Goal: Transaction & Acquisition: Purchase product/service

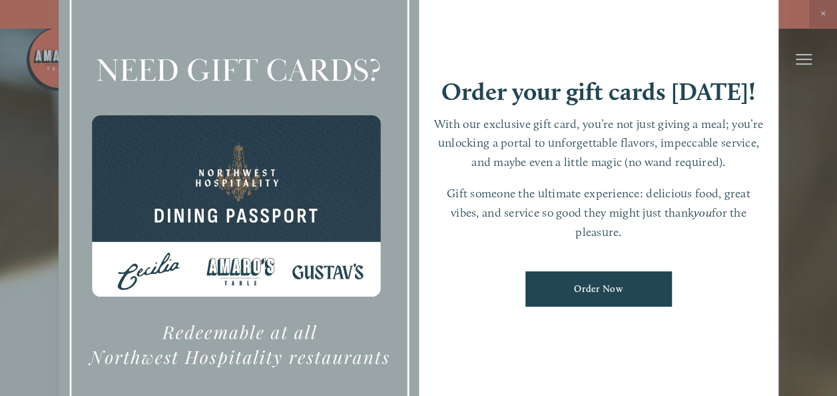
click at [829, 15] on div at bounding box center [418, 198] width 837 height 396
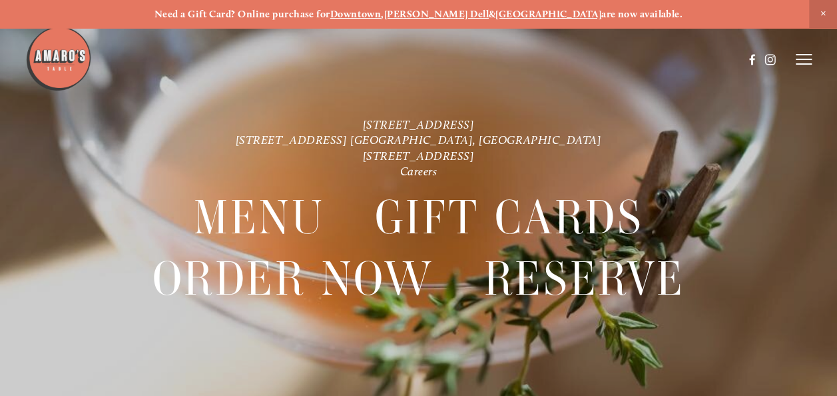
click at [799, 64] on line at bounding box center [804, 64] width 16 height 0
click at [609, 59] on span "Order Now" at bounding box center [616, 58] width 47 height 11
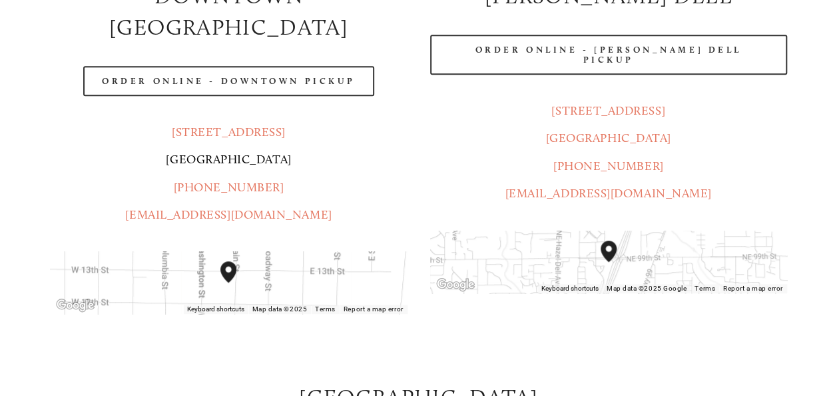
scroll to position [310, 0]
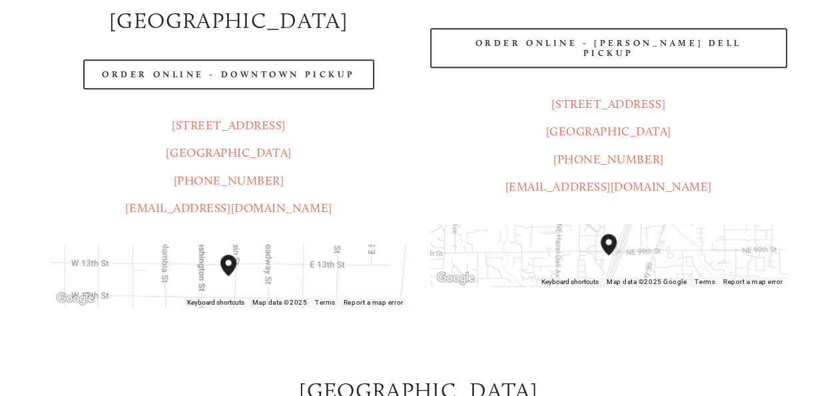
click at [258, 36] on div at bounding box center [384, 26] width 718 height 69
click at [275, 48] on div at bounding box center [384, 26] width 718 height 69
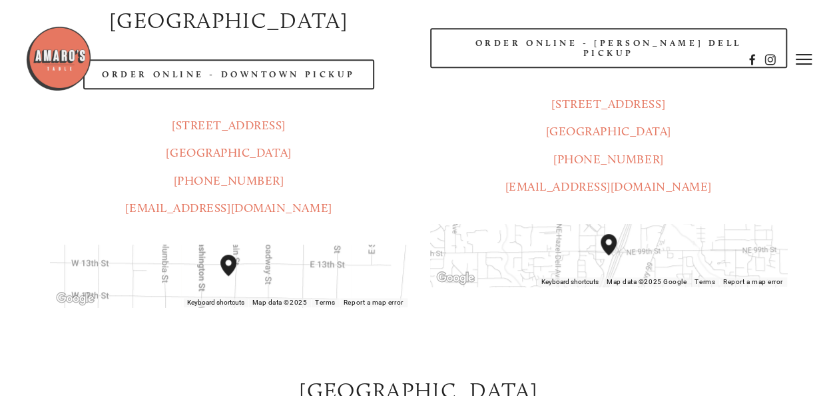
scroll to position [241, 0]
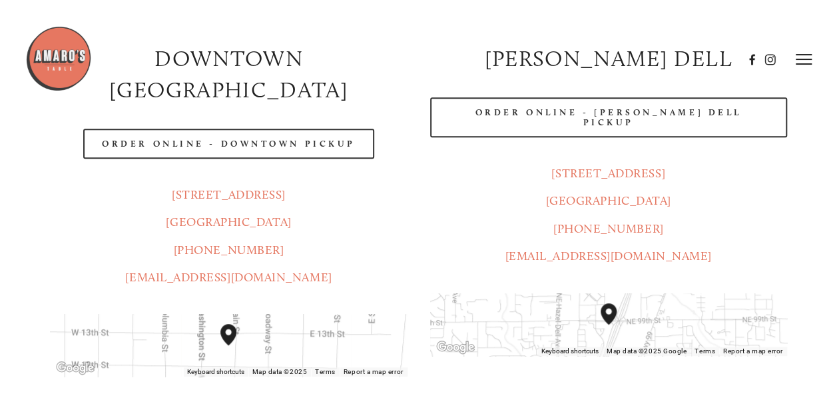
click at [175, 114] on header "Menu Order Now Visit Gallery 0" at bounding box center [418, 59] width 787 height 119
click at [192, 100] on header "Menu Order Now Visit Gallery 0" at bounding box center [418, 59] width 787 height 119
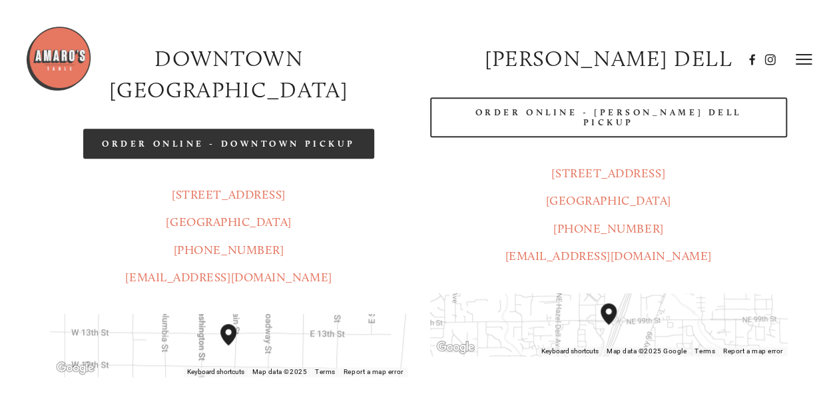
click at [206, 129] on link "Order Online - Downtown pickup" at bounding box center [228, 144] width 291 height 30
